Goal: Find specific page/section: Find specific page/section

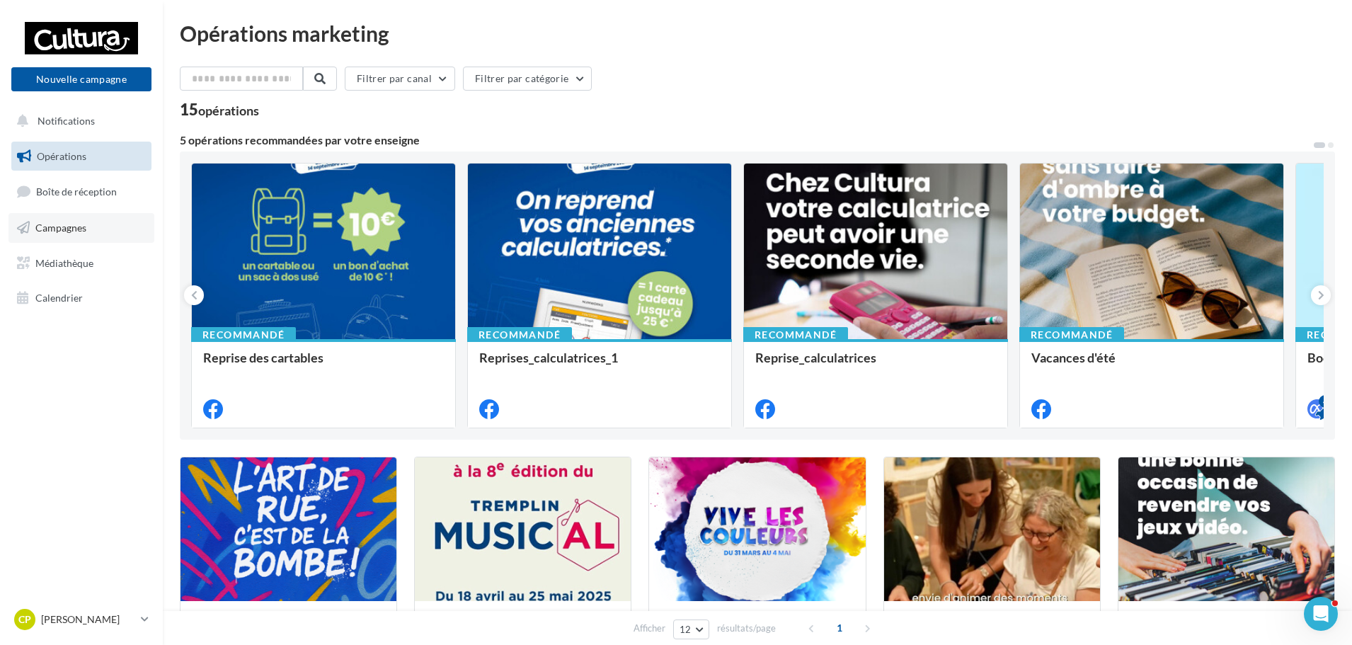
click at [86, 221] on span "Campagnes" at bounding box center [60, 227] width 51 height 12
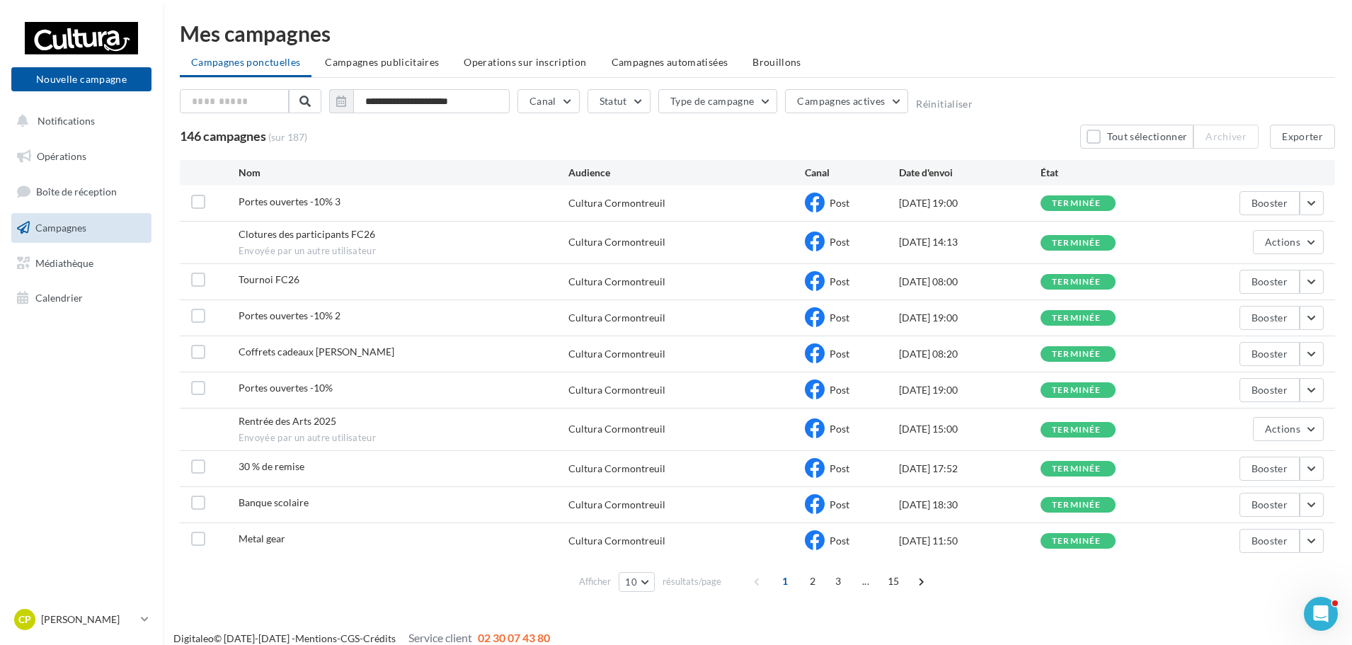
click at [361, 251] on span "Envoyée par un autre utilisateur" at bounding box center [403, 251] width 330 height 13
